Goal: Information Seeking & Learning: Find specific fact

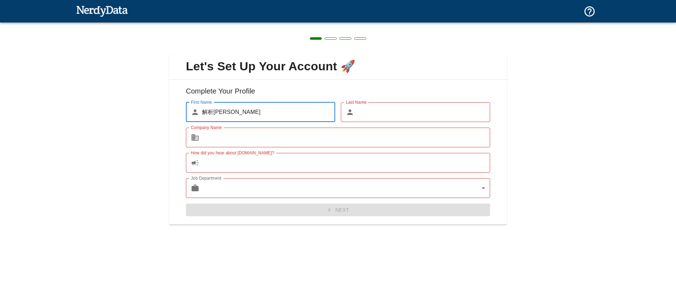
click at [359, 115] on input "Last Name" at bounding box center [423, 112] width 133 height 20
drag, startPoint x: 263, startPoint y: 111, endPoint x: 143, endPoint y: 108, distance: 119.7
click at [143, 108] on div "Let's Set Up Your Account 🚀 Complete Your Profile First Name ​ 解析[PERSON_NAME] …" at bounding box center [338, 135] width 676 height 225
type input "Taro"
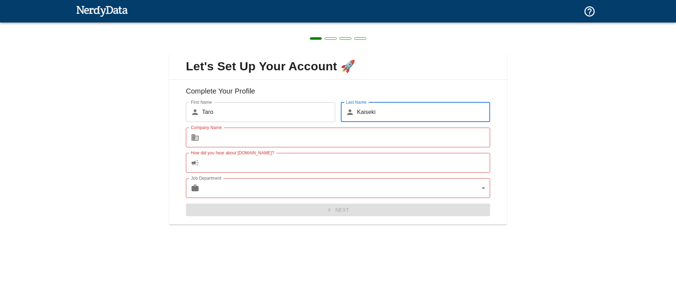
type input "Kaiseki"
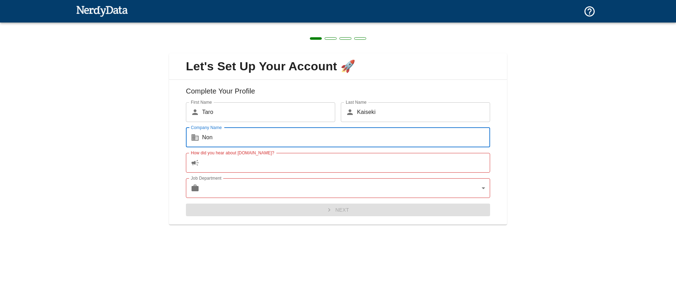
type input "Non"
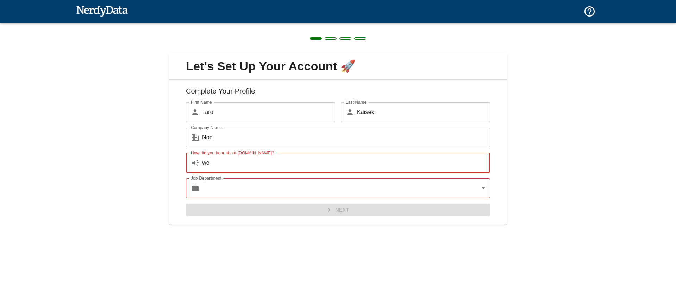
type input "w"
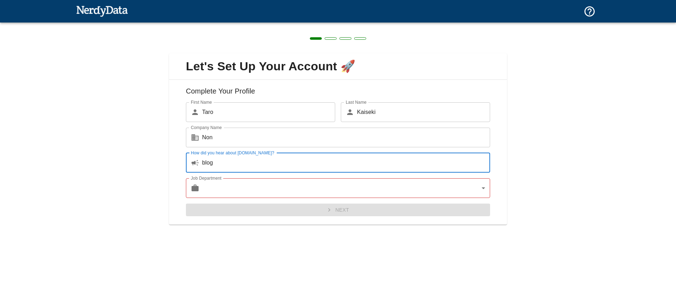
type input "blog"
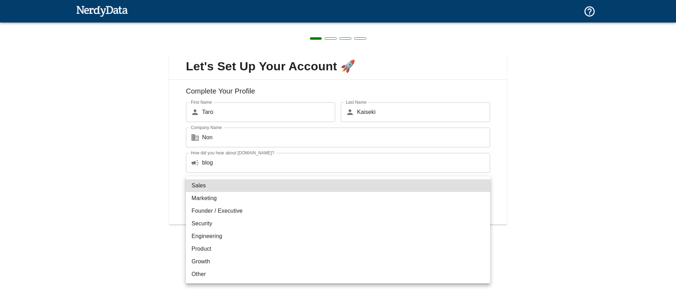
click at [484, 25] on body "Technologies Domains Pricing Products Create a Report Create a list of websites…" at bounding box center [338, 12] width 676 height 25
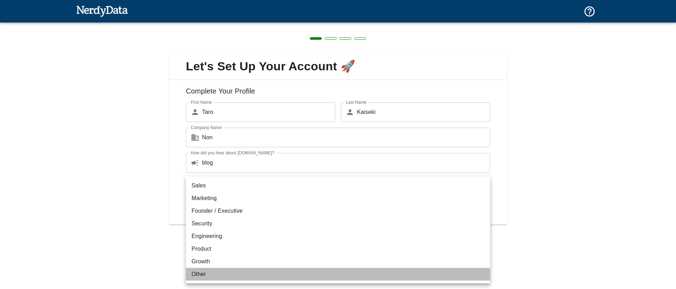
click at [250, 273] on li "Other" at bounding box center [338, 274] width 304 height 13
type input "other"
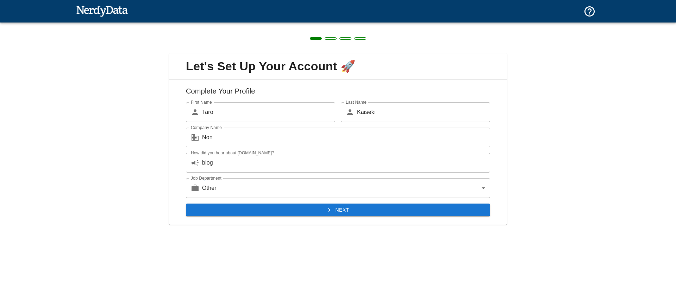
drag, startPoint x: 189, startPoint y: 154, endPoint x: 245, endPoint y: 151, distance: 55.7
click at [241, 153] on div "How did you hear about [DOMAIN_NAME]? ​ blog How did you hear about [DOMAIN_NAM…" at bounding box center [338, 163] width 304 height 20
click at [291, 206] on button "Next" at bounding box center [338, 210] width 304 height 13
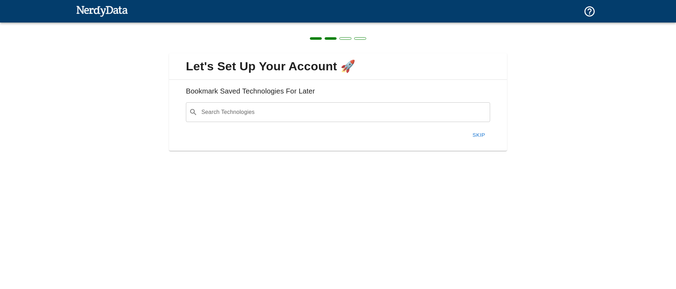
click at [476, 133] on button "Skip" at bounding box center [478, 135] width 23 height 15
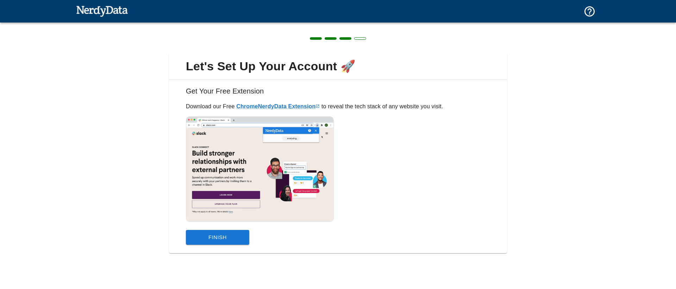
click at [218, 235] on button "Finish" at bounding box center [217, 237] width 63 height 15
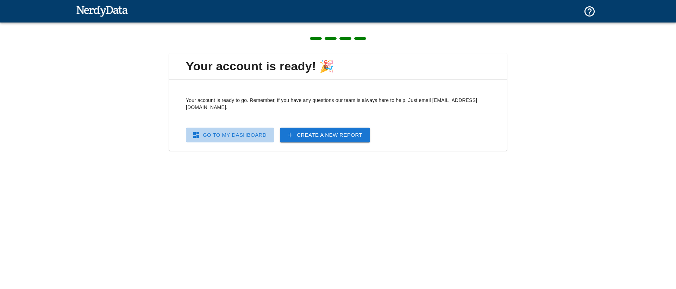
click at [247, 128] on link "Go To My Dashboard" at bounding box center [230, 135] width 88 height 15
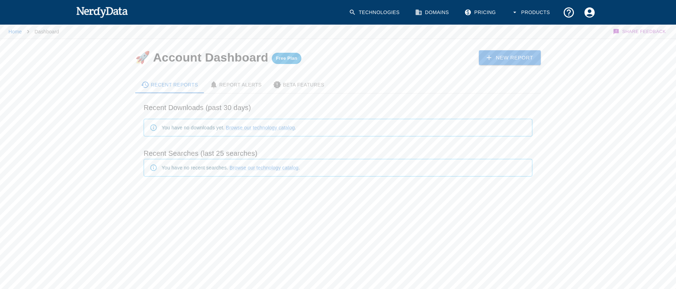
click at [95, 11] on img at bounding box center [102, 12] width 52 height 14
click at [589, 14] on icon "Account Settings" at bounding box center [589, 12] width 10 height 10
click at [73, 7] on div at bounding box center [338, 144] width 676 height 289
click at [95, 14] on img at bounding box center [102, 12] width 52 height 14
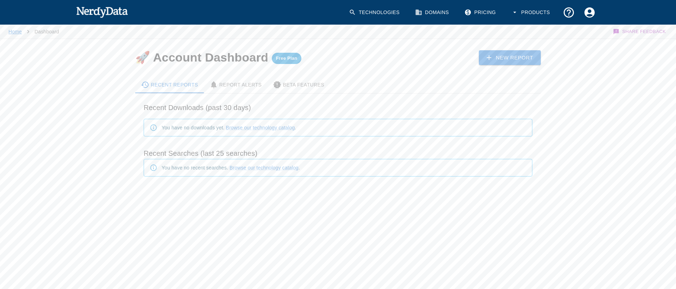
click at [17, 31] on link "Home" at bounding box center [14, 32] width 13 height 6
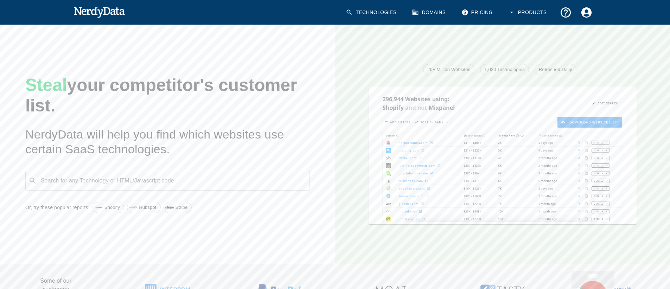
click at [32, 50] on div "Steal your competitor's customer list. NerdyData will help you find which websi…" at bounding box center [162, 138] width 347 height 251
click at [192, 182] on input "Search for any Technology or HTML/Javascript code" at bounding box center [173, 180] width 267 height 13
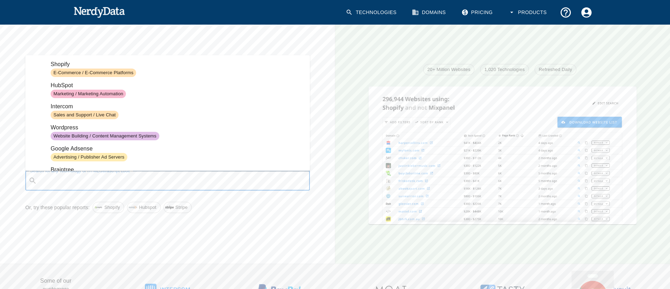
paste input "/eccube.min.js"
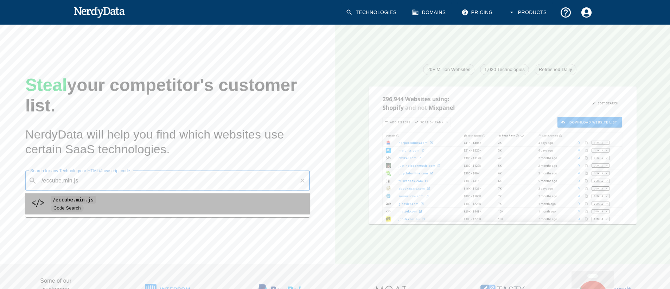
click at [102, 198] on span "/eccube.min.js" at bounding box center [178, 200] width 254 height 8
type input "/eccube.min.js"
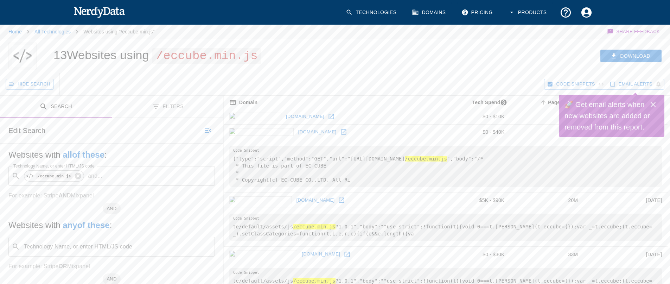
click at [585, 17] on icon "Account Settings" at bounding box center [586, 12] width 10 height 10
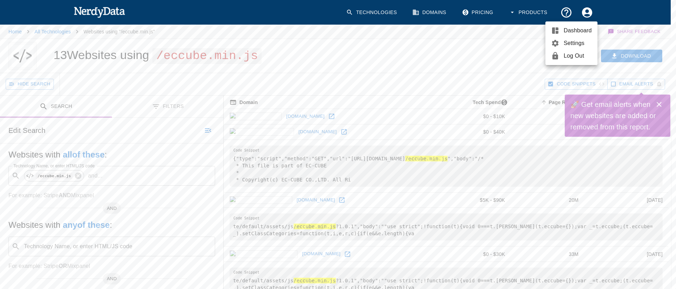
click at [484, 40] on div at bounding box center [338, 144] width 676 height 289
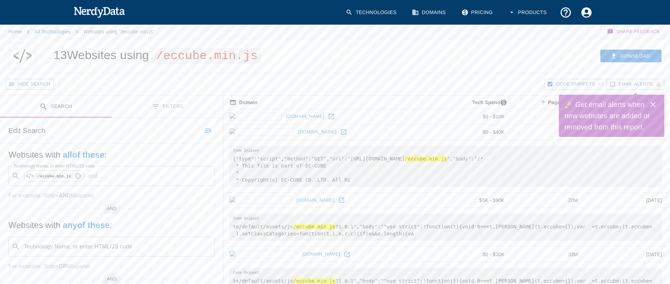
click at [169, 110] on button "Filters" at bounding box center [168, 107] width 112 height 22
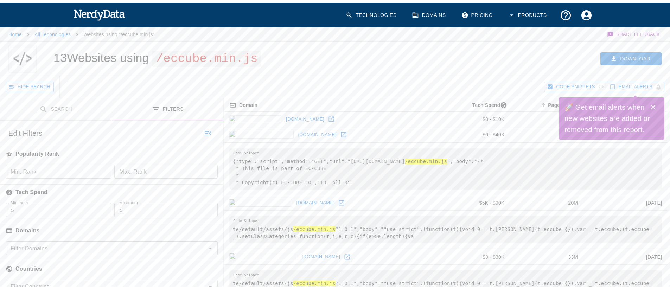
scroll to position [70, 0]
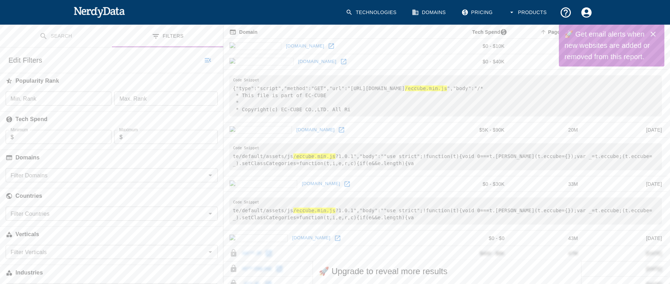
click at [83, 176] on input "Filter Domains" at bounding box center [106, 175] width 196 height 10
click at [20, 191] on input "checkbox" at bounding box center [17, 193] width 13 height 13
checkbox input "true"
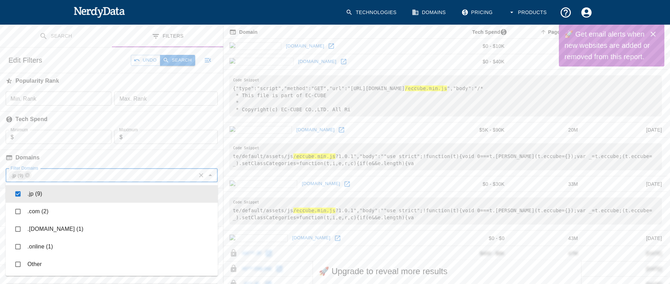
click at [181, 59] on button "Search" at bounding box center [177, 60] width 35 height 11
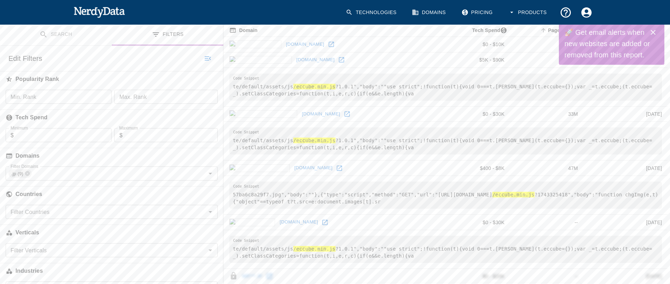
scroll to position [143, 0]
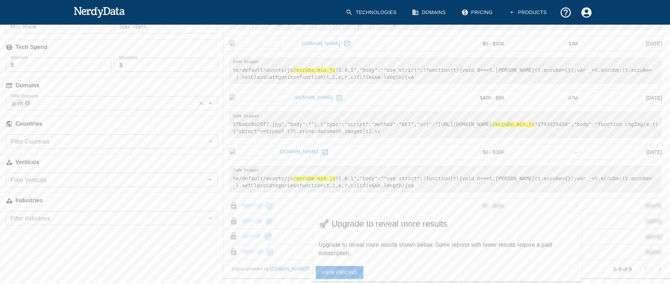
click at [27, 103] on icon at bounding box center [28, 103] width 6 height 6
click at [46, 103] on div "Filter Domains Filter Domains" at bounding box center [112, 103] width 212 height 14
click at [27, 139] on li "Other" at bounding box center [112, 140] width 212 height 18
checkbox input "true"
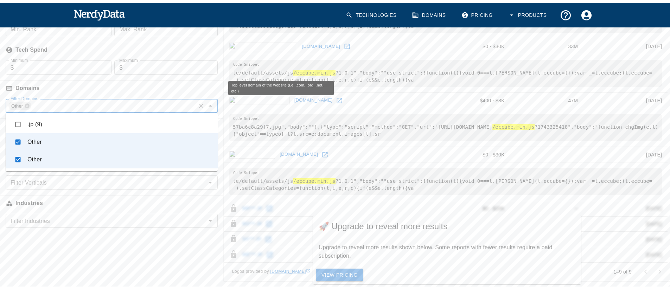
scroll to position [2, 0]
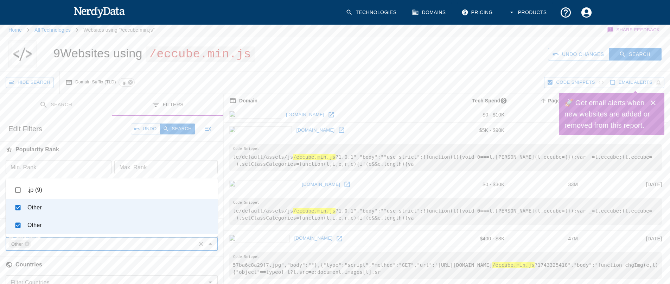
click at [130, 83] on icon at bounding box center [130, 82] width 5 height 5
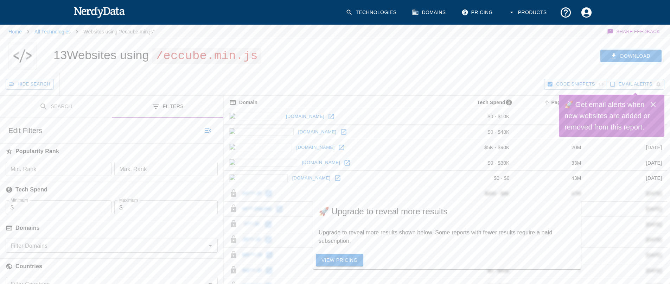
click at [130, 83] on div "Hide Search" at bounding box center [275, 84] width 539 height 22
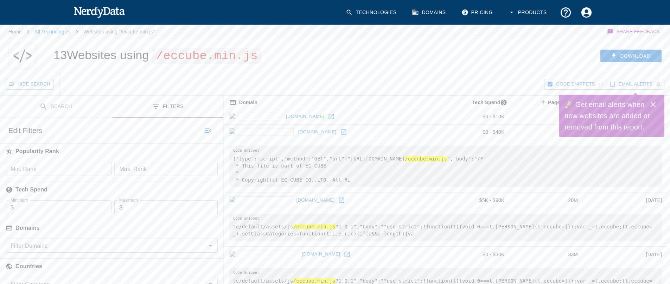
scroll to position [141, 0]
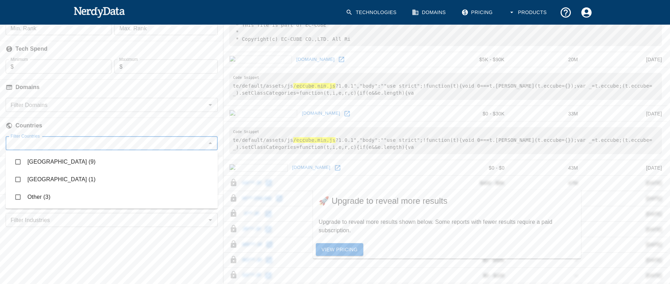
click at [87, 139] on input "Filter Countries" at bounding box center [106, 143] width 196 height 10
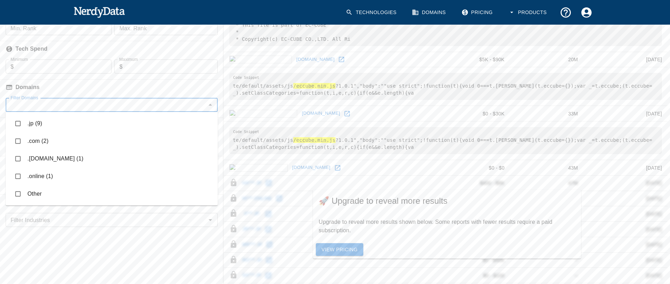
click at [74, 105] on input "Filter Domains" at bounding box center [106, 105] width 196 height 10
click at [15, 142] on input "checkbox" at bounding box center [17, 140] width 13 height 13
checkbox input "true"
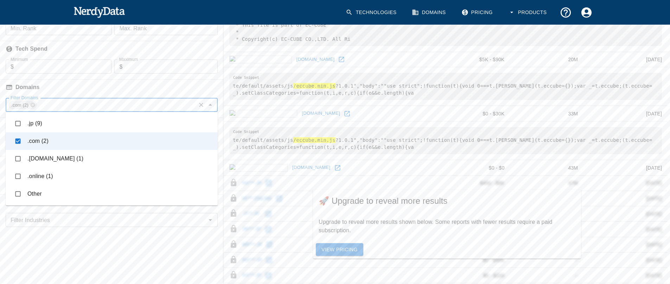
click at [15, 159] on input "checkbox" at bounding box center [17, 158] width 13 height 13
checkbox input "true"
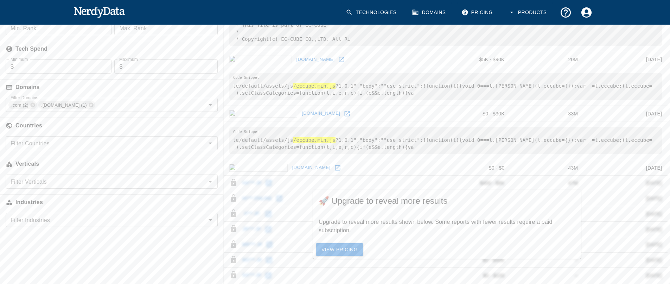
click at [69, 249] on div "Search Filters Edit Search Undo Search Websites with all of these : Technology …" at bounding box center [111, 139] width 223 height 368
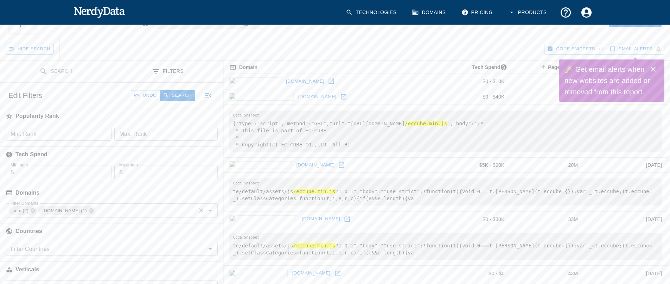
click at [108, 214] on input "Filter Domains" at bounding box center [145, 211] width 99 height 10
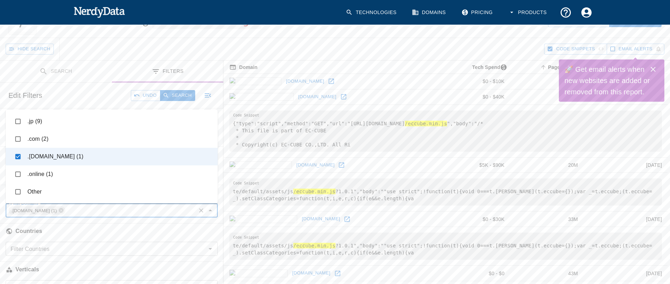
click at [20, 137] on input "checkbox" at bounding box center [17, 138] width 13 height 13
checkbox input "true"
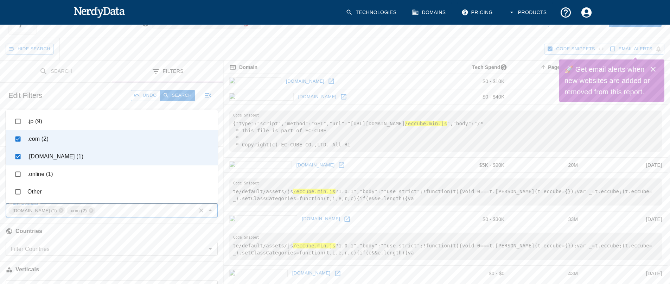
click at [99, 55] on div "Hide Search" at bounding box center [275, 49] width 539 height 22
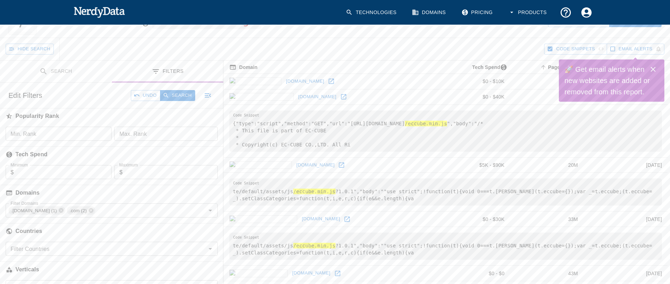
scroll to position [0, 0]
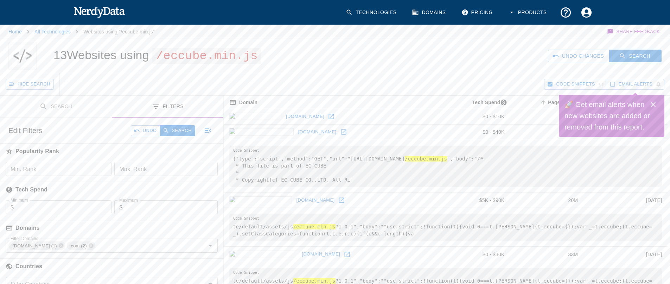
click at [654, 102] on icon "Close" at bounding box center [653, 104] width 8 height 8
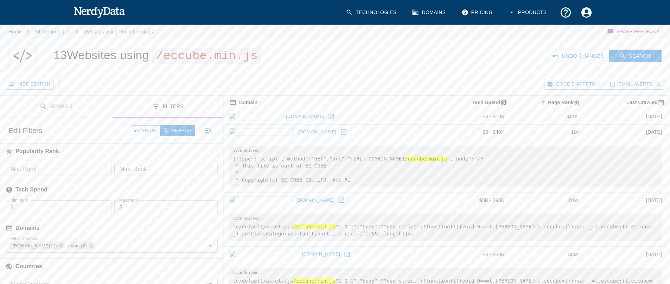
scroll to position [176, 0]
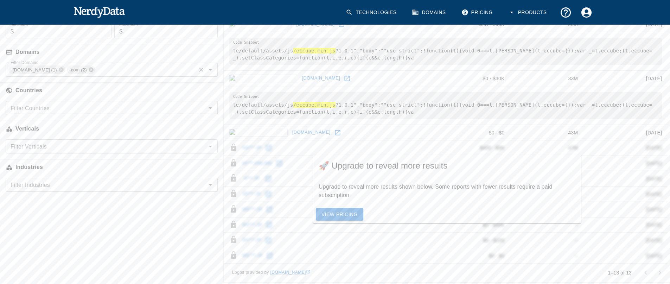
click at [88, 70] on icon at bounding box center [91, 70] width 6 height 6
click at [66, 70] on input "Filter Domains" at bounding box center [130, 70] width 129 height 10
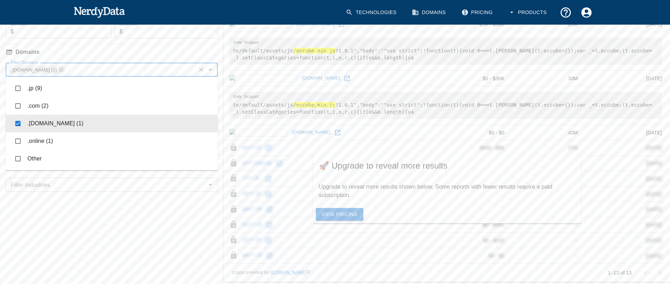
click at [39, 123] on li ".[DOMAIN_NAME] (1)" at bounding box center [112, 124] width 212 height 18
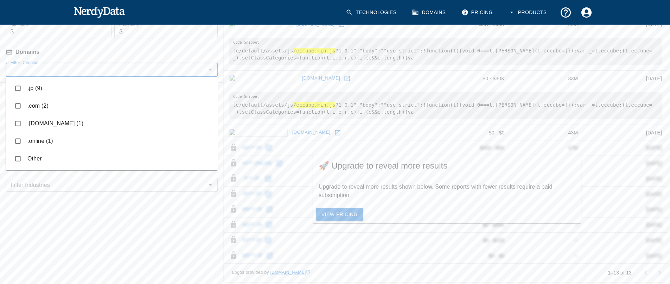
click at [39, 123] on li ".[DOMAIN_NAME] (1)" at bounding box center [112, 124] width 212 height 18
checkbox input "true"
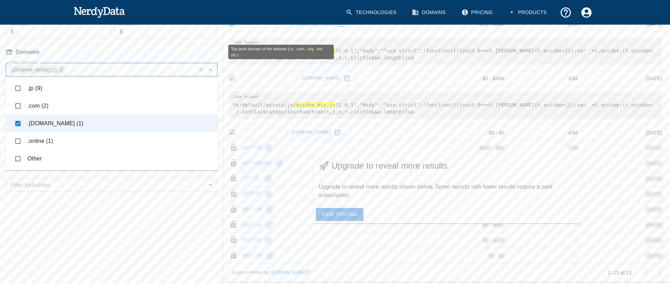
click at [177, 56] on h6 "Domains" at bounding box center [111, 51] width 223 height 15
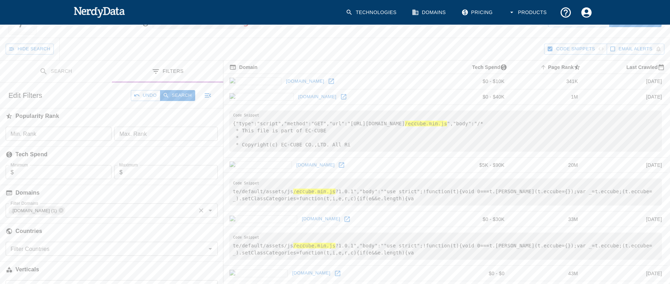
scroll to position [0, 0]
